Goal: Find specific page/section: Find specific page/section

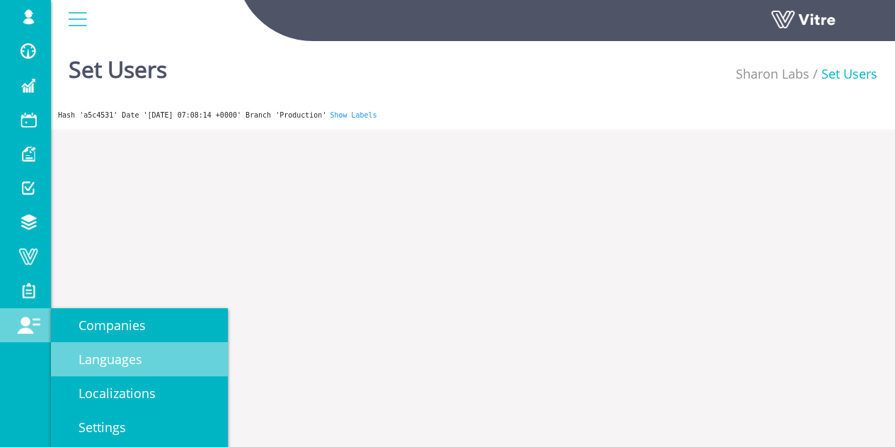
click at [106, 352] on span "Languages" at bounding box center [102, 358] width 81 height 17
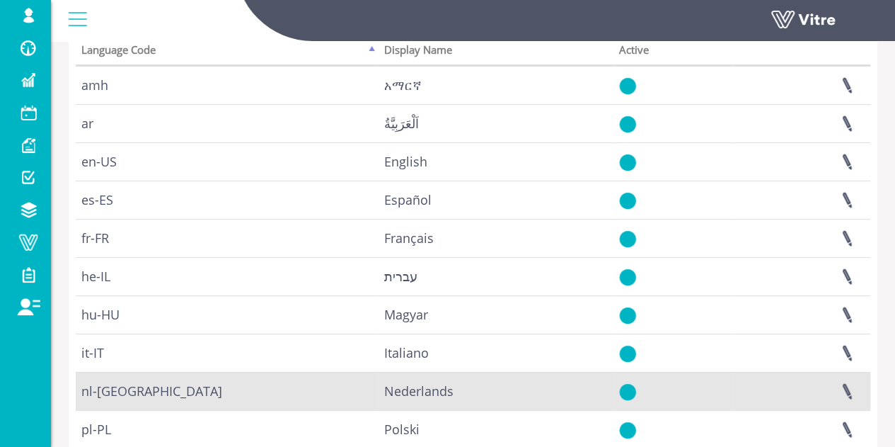
scroll to position [41, 0]
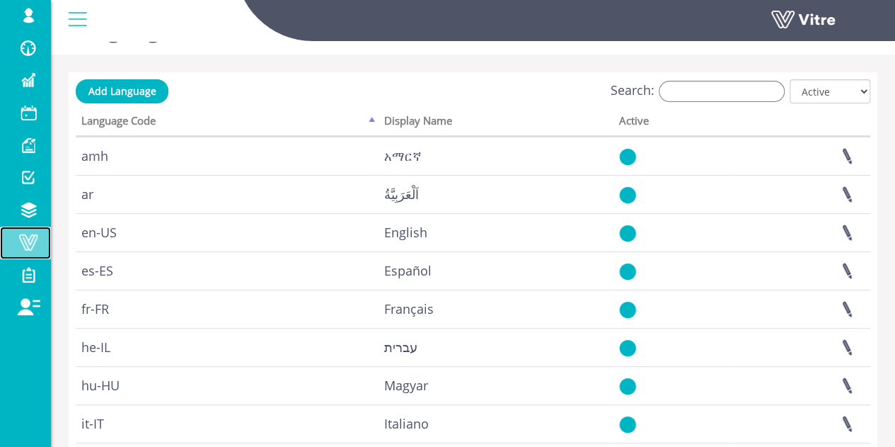
click at [35, 241] on span at bounding box center [28, 242] width 35 height 17
